Goal: Transaction & Acquisition: Purchase product/service

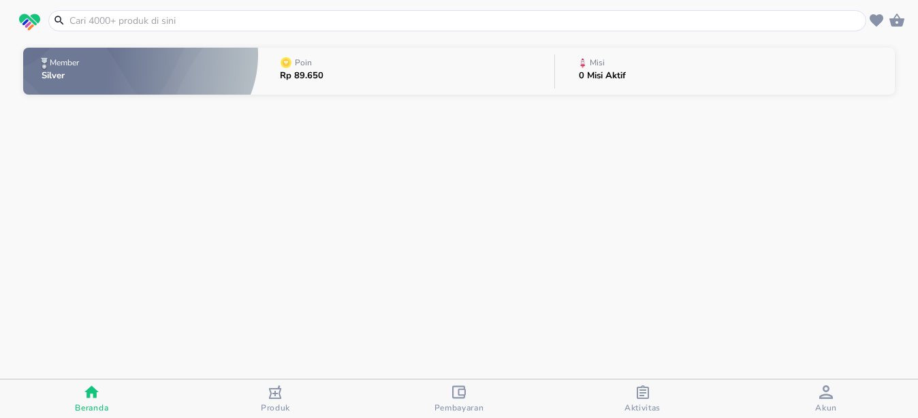
click at [362, 25] on input "text" at bounding box center [465, 21] width 795 height 14
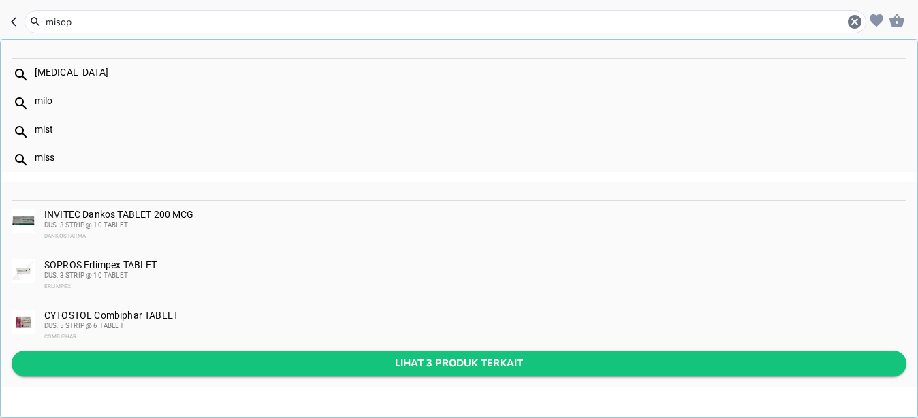
type input "misop"
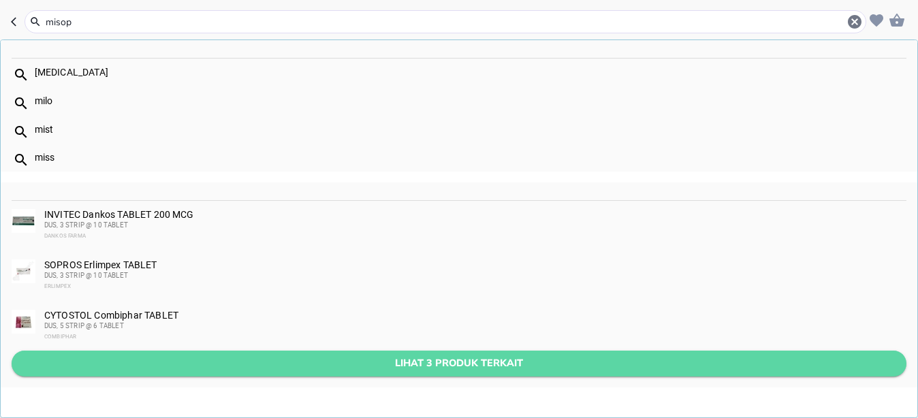
click at [184, 364] on span "Lihat 3 produk terkait" at bounding box center [458, 363] width 873 height 17
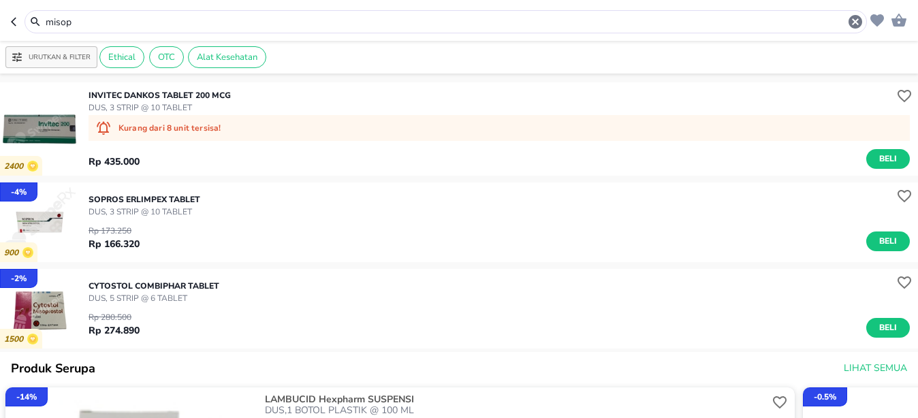
click at [261, 243] on div "Rp 173.250 Rp 166.320 Beli" at bounding box center [499, 234] width 821 height 33
click at [53, 207] on img "button" at bounding box center [40, 222] width 80 height 80
